Goal: Check status: Check status

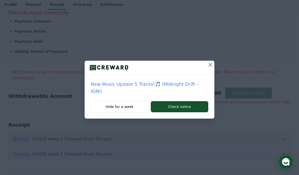
click at [206, 66] on button at bounding box center [210, 65] width 8 height 8
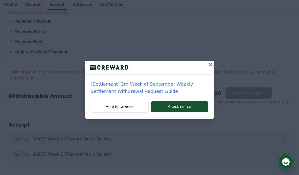
click at [207, 67] on icon at bounding box center [210, 65] width 6 height 6
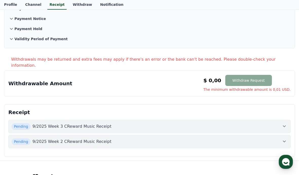
click at [56, 120] on button "Pending 9/2025 Week 3 CReward Music Receipt" at bounding box center [149, 126] width 282 height 13
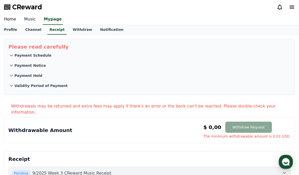
click at [29, 19] on link "Music" at bounding box center [30, 19] width 20 height 11
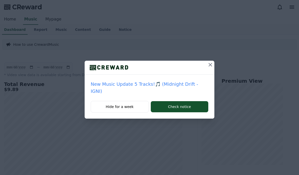
click at [206, 68] on button at bounding box center [210, 65] width 8 height 8
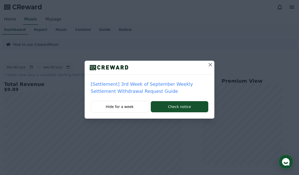
click at [206, 69] on div at bounding box center [150, 68] width 130 height 14
click at [211, 56] on div "[Settlement] 3rd Week of September Weekly Settlement Withdrawal Request Guide H…" at bounding box center [149, 63] width 299 height 127
click at [207, 68] on button at bounding box center [210, 65] width 8 height 8
